Goal: Task Accomplishment & Management: Use online tool/utility

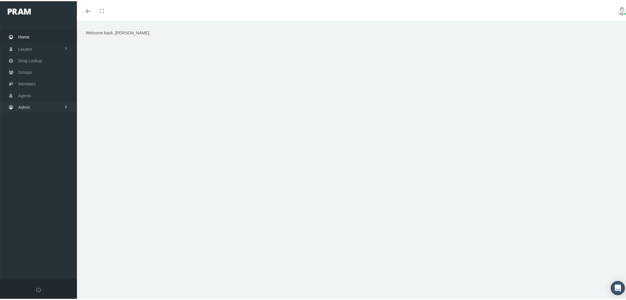
click at [49, 102] on link "Admin" at bounding box center [38, 106] width 77 height 12
click at [46, 245] on link "Settings" at bounding box center [38, 249] width 77 height 10
click at [52, 260] on span "Mail Merge Templates" at bounding box center [43, 265] width 41 height 10
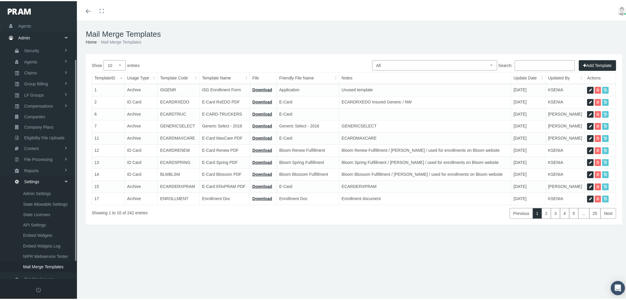
click at [441, 66] on select "All Members Agents Onboarding Prospects Group Policy Related Remittances Formul…" at bounding box center [434, 64] width 125 height 10
select select "8"
click at [372, 59] on select "All Members Agents Onboarding Prospects Group Policy Related Remittances Formul…" at bounding box center [434, 64] width 125 height 10
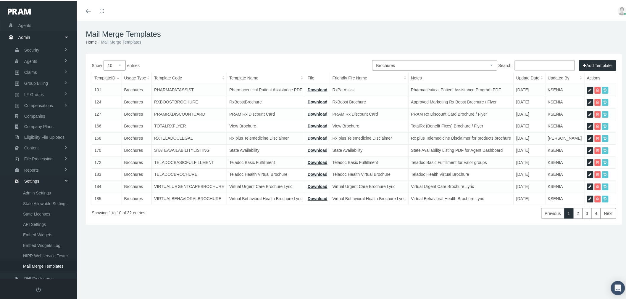
click at [548, 63] on input "Search:" at bounding box center [545, 64] width 60 height 11
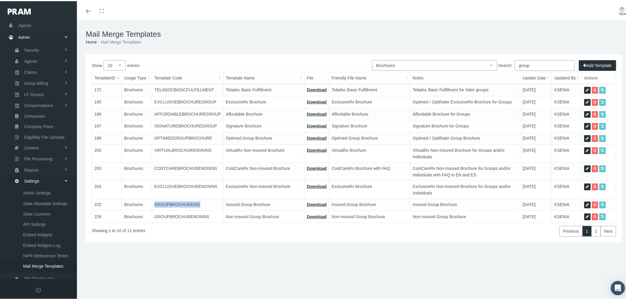
drag, startPoint x: 204, startPoint y: 200, endPoint x: 155, endPoint y: 203, distance: 48.9
click at [155, 203] on td "GROUPBROCHUREINS" at bounding box center [188, 203] width 72 height 12
copy td "GROUPBROCHUREINS"
drag, startPoint x: 543, startPoint y: 66, endPoint x: 496, endPoint y: 60, distance: 47.5
click at [496, 60] on div "All Members Agents Onboarding Prospects Group Policy Related Remittances Formul…" at bounding box center [354, 147] width 537 height 188
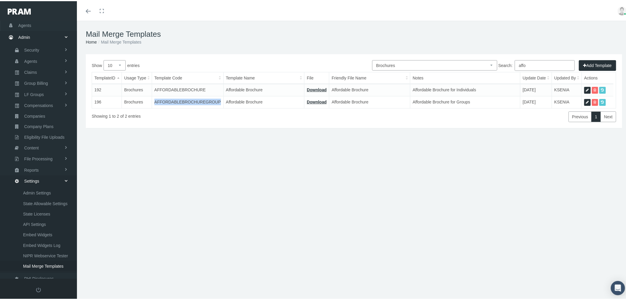
drag, startPoint x: 215, startPoint y: 100, endPoint x: 155, endPoint y: 104, distance: 59.4
click at [155, 104] on td "AFFORDABLEBROCHUREGROUP" at bounding box center [188, 101] width 72 height 12
copy td "AFFORDABLEBROCHUREGROUP"
drag, startPoint x: 530, startPoint y: 61, endPoint x: 511, endPoint y: 61, distance: 19.5
click at [511, 61] on label "Search: affo" at bounding box center [537, 64] width 76 height 11
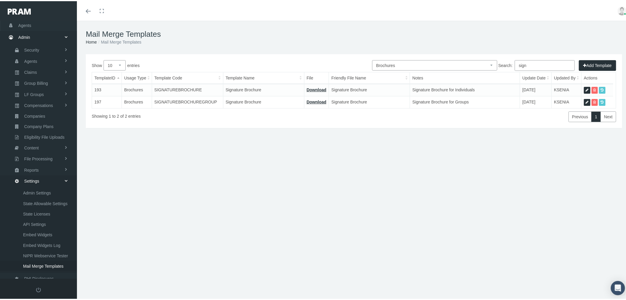
type input "sign"
drag, startPoint x: 210, startPoint y: 100, endPoint x: 154, endPoint y: 99, distance: 55.4
click at [154, 99] on td "SIGNATUREBROCHUREGROUP" at bounding box center [187, 101] width 71 height 12
copy td "SIGNATUREBROCHUREGROUP"
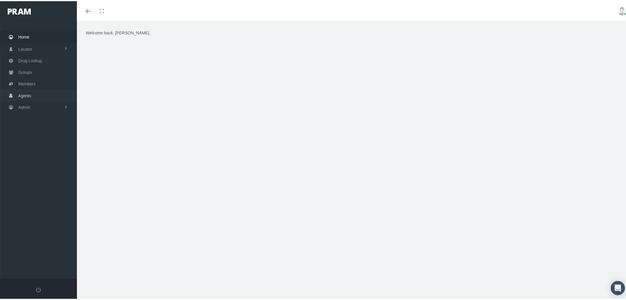
click at [32, 95] on link "Agents" at bounding box center [38, 94] width 77 height 12
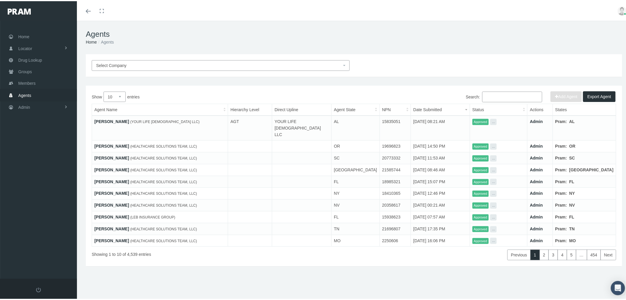
click at [125, 64] on span "Select Company" at bounding box center [111, 64] width 30 height 5
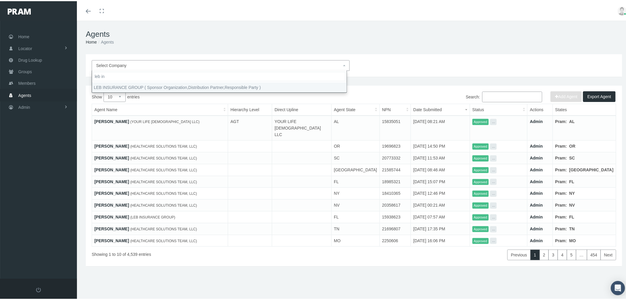
type input "leb in"
select select "4760"
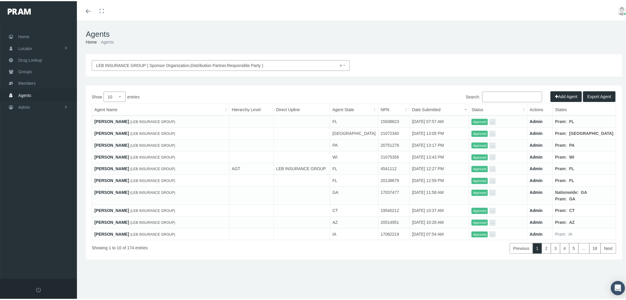
click at [501, 92] on input "Search:" at bounding box center [513, 95] width 60 height 11
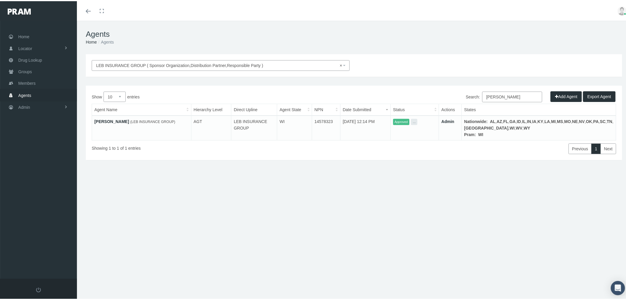
type input "[PERSON_NAME]"
click at [455, 119] on link "Admin" at bounding box center [448, 120] width 13 height 5
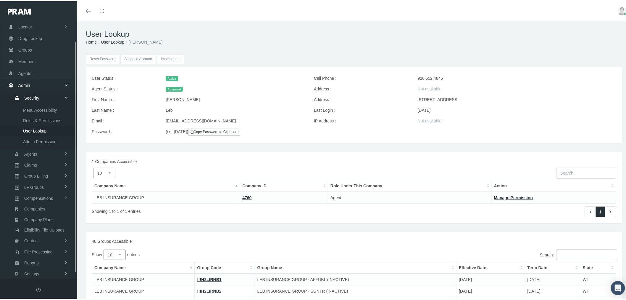
scroll to position [29, 0]
click at [169, 55] on input "Impersonate" at bounding box center [171, 58] width 28 height 10
